Goal: Transaction & Acquisition: Purchase product/service

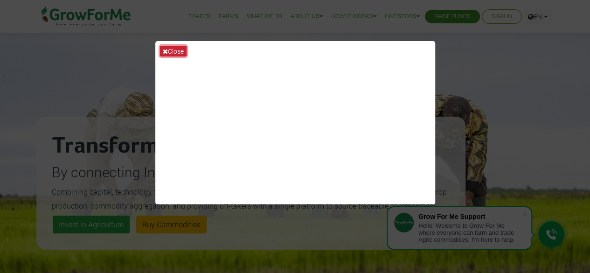
click at [175, 49] on button "Close" at bounding box center [173, 51] width 27 height 11
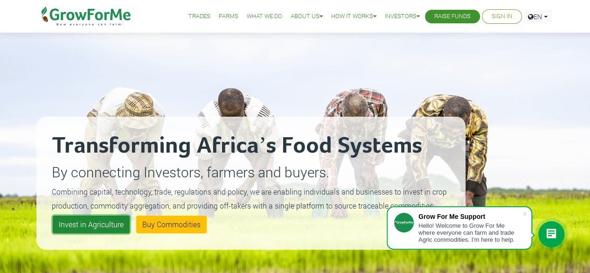
click at [92, 223] on link "Invest in Agriculture" at bounding box center [91, 225] width 77 height 18
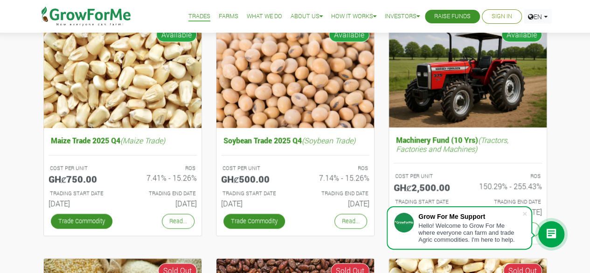
scroll to position [354, 0]
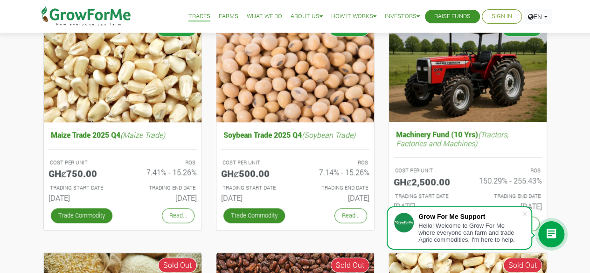
click at [587, 95] on div "Cocoa/Shearnut Trade 2025 Q4 (Cocoa Trade) COST PER UNIT GHȼ1,550.00 ROS 8.93% …" at bounding box center [295, 217] width 590 height 904
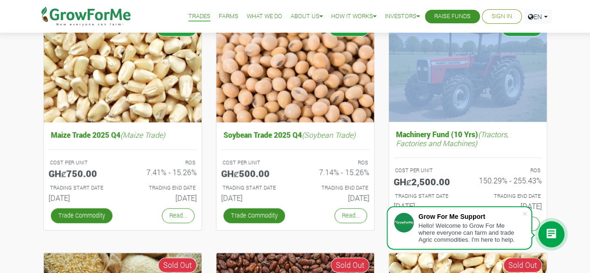
click at [587, 95] on div "Cocoa/Shearnut Trade 2025 Q4 (Cocoa Trade) COST PER UNIT GHȼ1,550.00 ROS 8.93% …" at bounding box center [295, 217] width 590 height 904
click at [587, 98] on div "Cocoa/Shearnut Trade 2025 Q4 (Cocoa Trade) COST PER UNIT GHȼ1,550.00 ROS 8.93% …" at bounding box center [295, 217] width 590 height 904
click at [582, 92] on div "Cocoa/Shearnut Trade 2025 Q4 (Cocoa Trade) COST PER UNIT GHȼ1,550.00 ROS 8.93% …" at bounding box center [295, 217] width 590 height 904
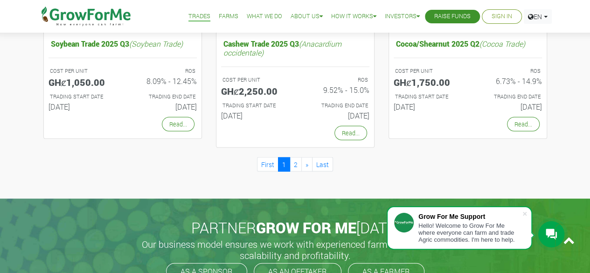
scroll to position [934, 0]
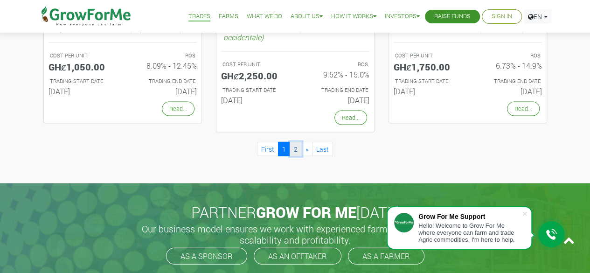
click at [293, 144] on link "2" at bounding box center [296, 149] width 12 height 14
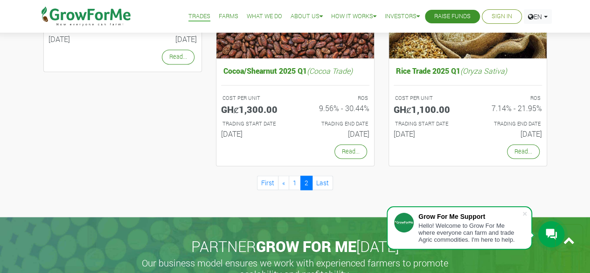
scroll to position [680, 0]
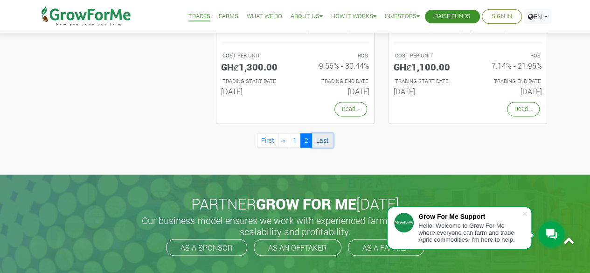
click at [322, 138] on link "Last" at bounding box center [322, 140] width 21 height 14
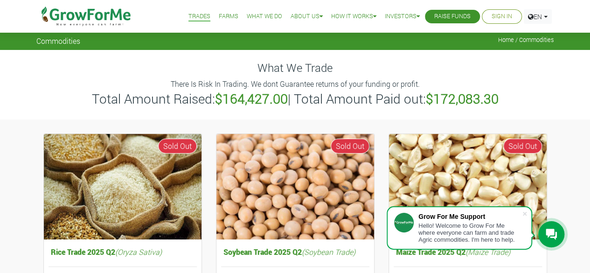
click at [219, 15] on link "Farms" at bounding box center [229, 17] width 20 height 10
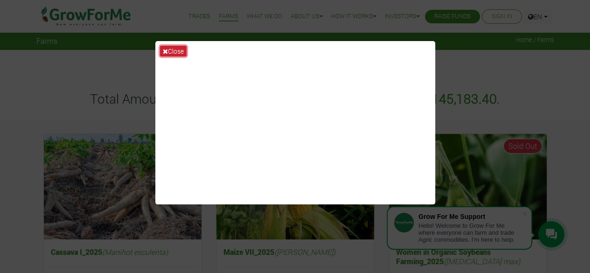
click at [176, 49] on button "Close" at bounding box center [173, 51] width 27 height 11
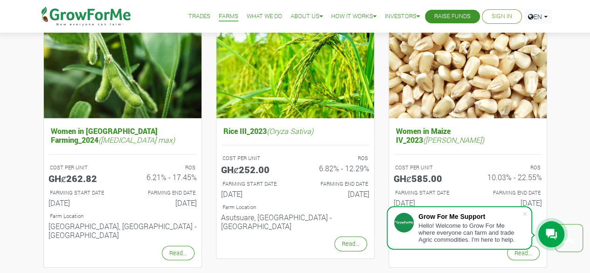
scroll to position [915, 0]
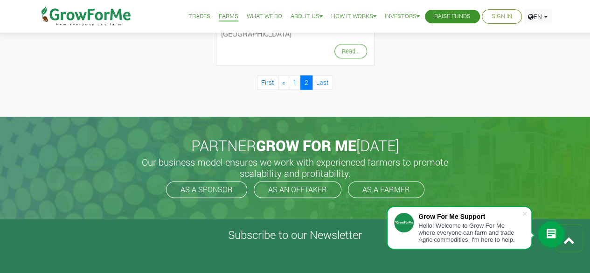
scroll to position [594, 0]
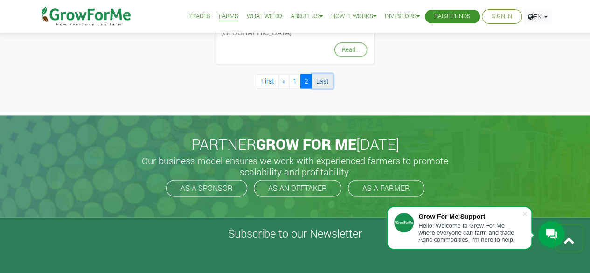
click at [322, 74] on link "Last" at bounding box center [322, 81] width 21 height 14
